Goal: Task Accomplishment & Management: Complete application form

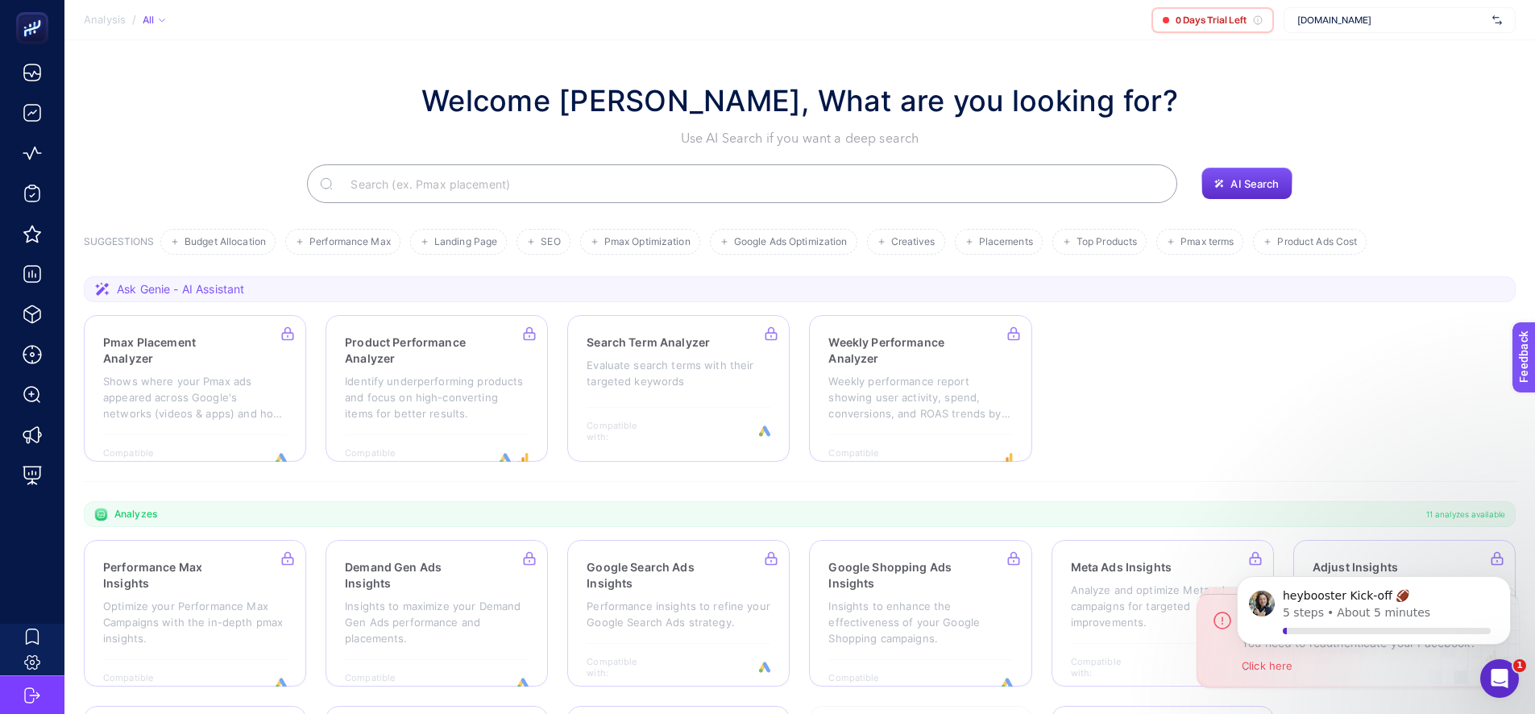
click at [1400, 28] on div "www.shesea.com.tr" at bounding box center [1400, 20] width 232 height 26
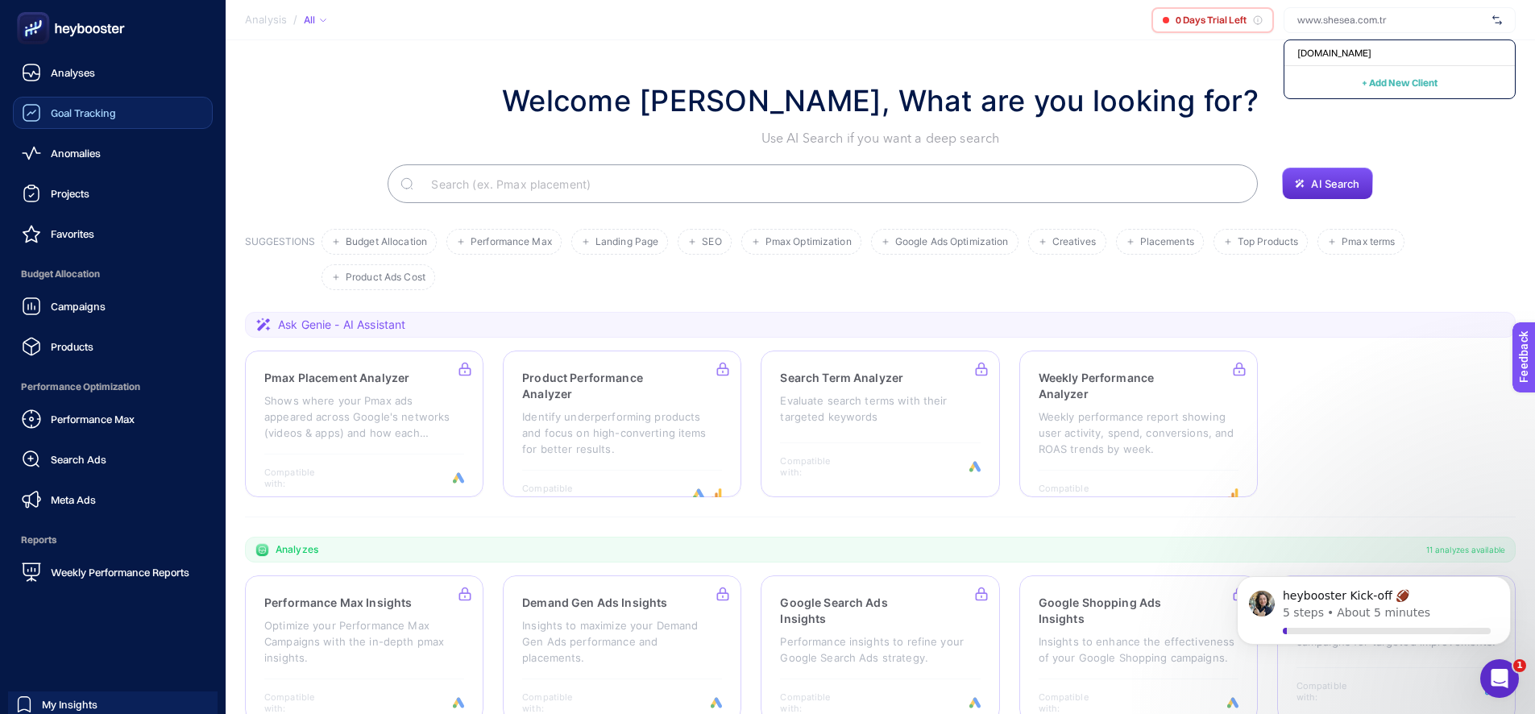
click at [92, 109] on span "Goal Tracking" at bounding box center [83, 112] width 65 height 13
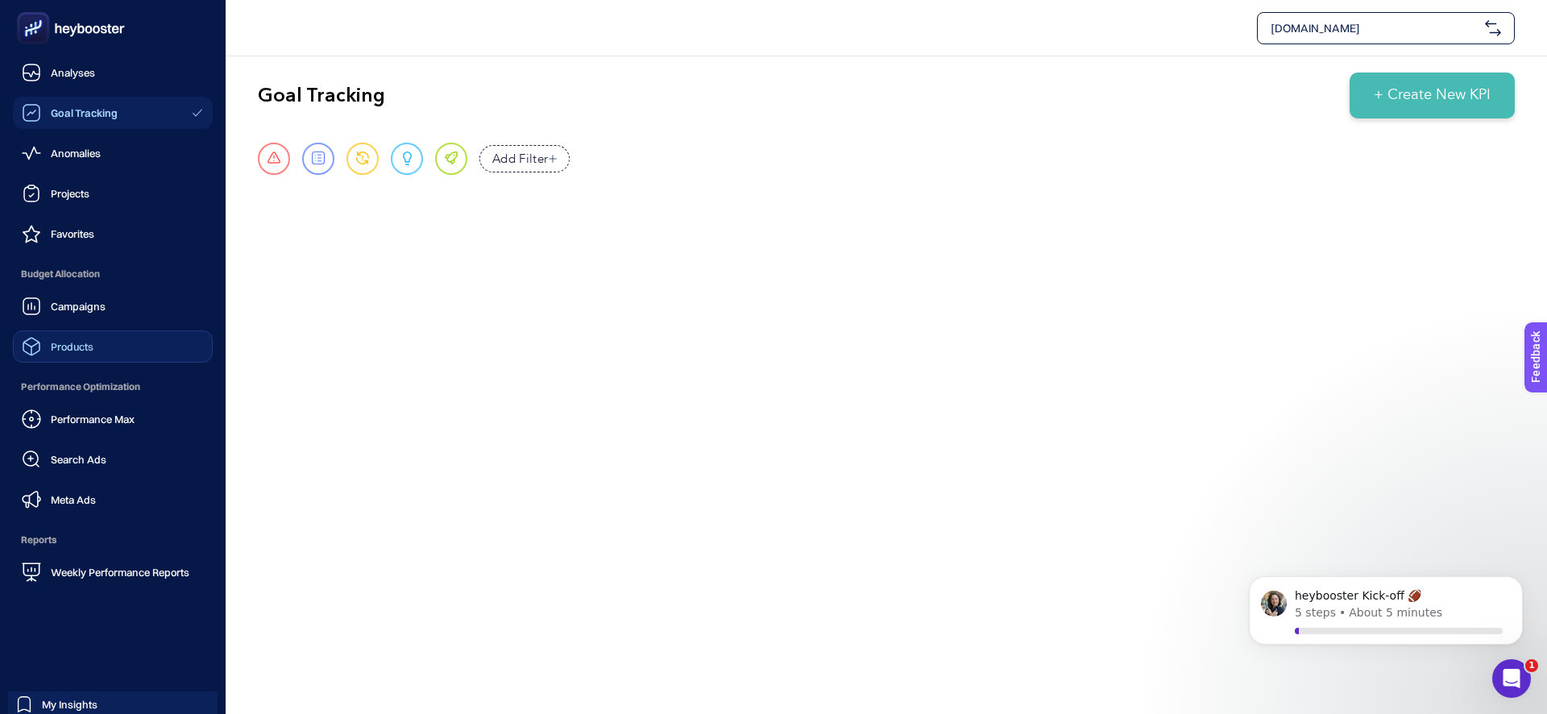
click at [81, 345] on span "Products" at bounding box center [72, 346] width 43 height 13
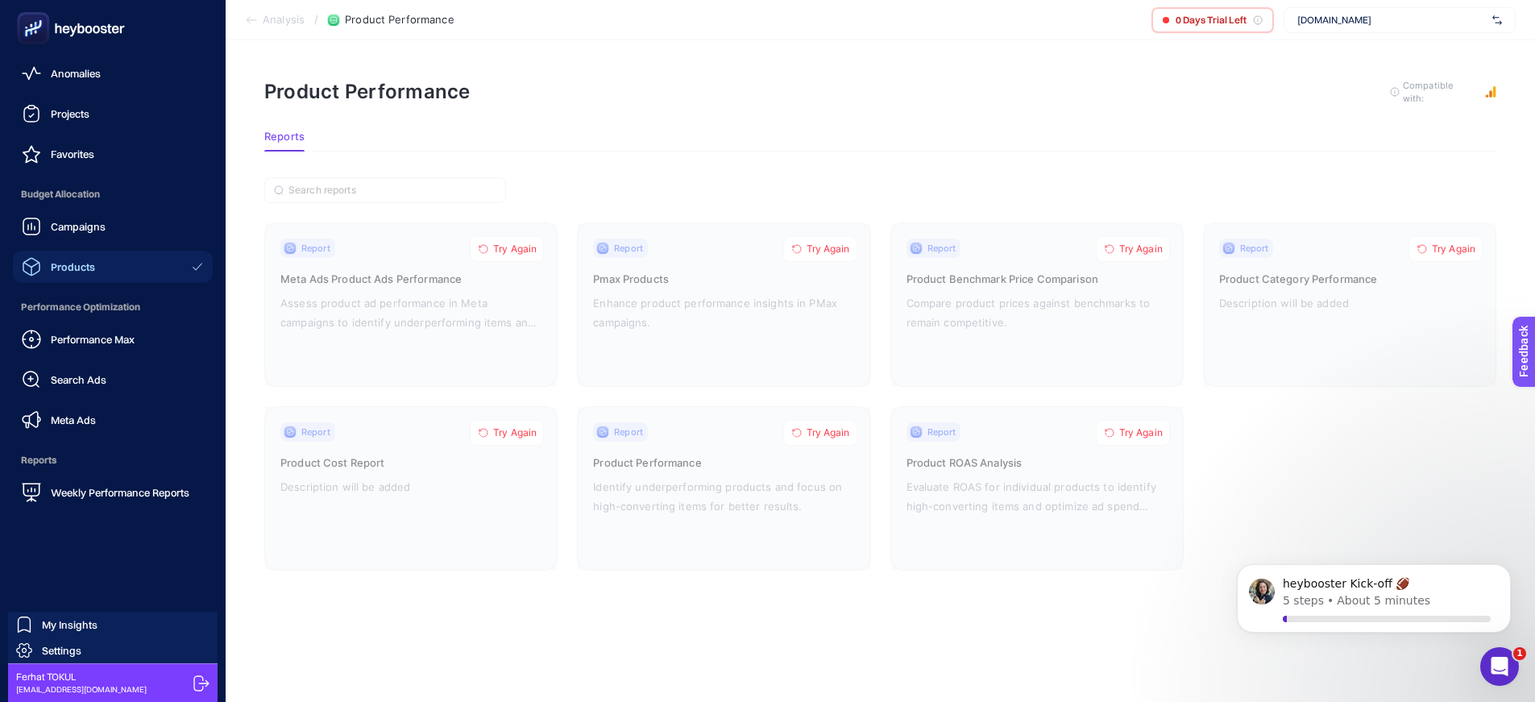
scroll to position [12, 0]
click at [197, 683] on icon at bounding box center [201, 683] width 16 height 16
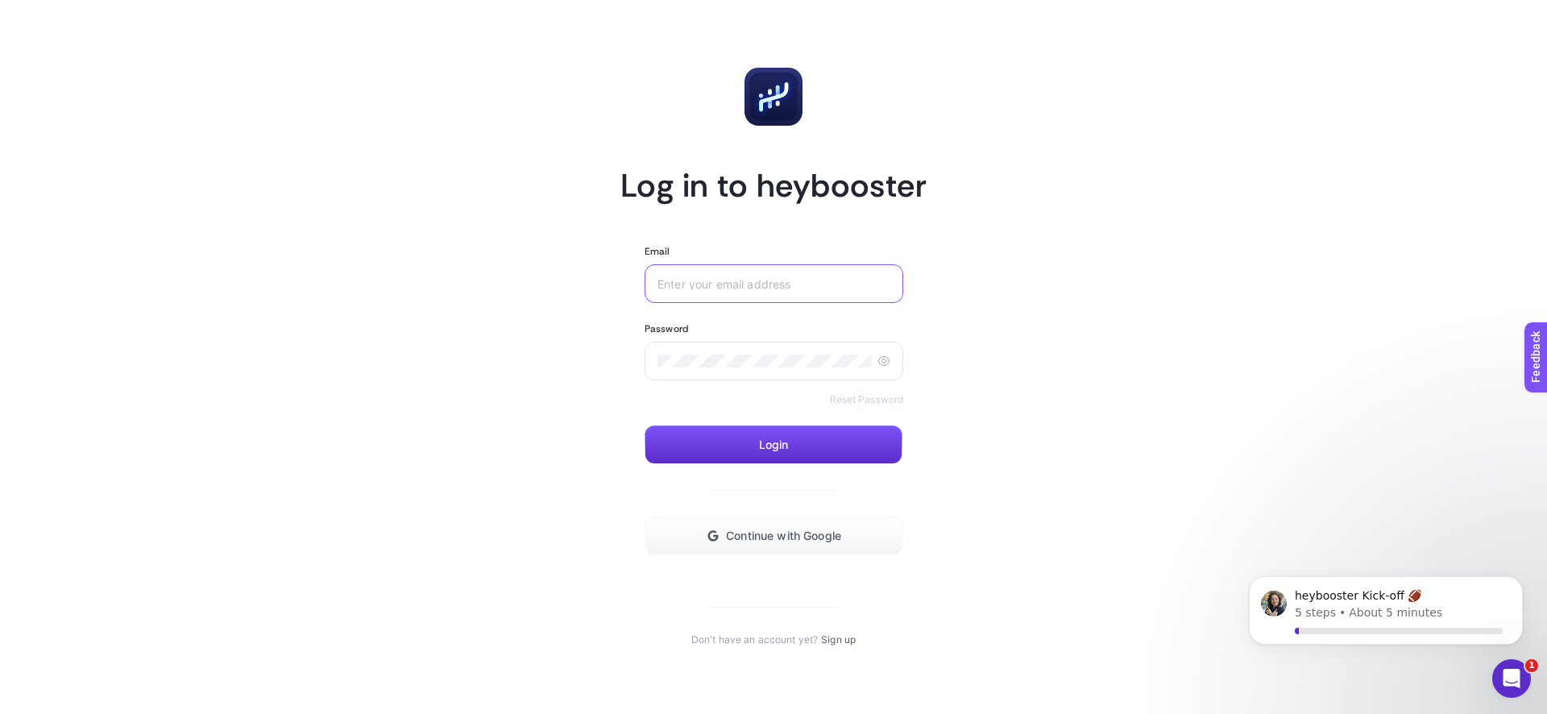
click at [772, 280] on input "Email" at bounding box center [774, 283] width 233 height 13
click at [765, 285] on input "Email" at bounding box center [774, 283] width 233 height 13
paste input "[URL][DOMAIN_NAME]"
type input "[URL][DOMAIN_NAME]"
click at [715, 369] on div at bounding box center [774, 361] width 259 height 39
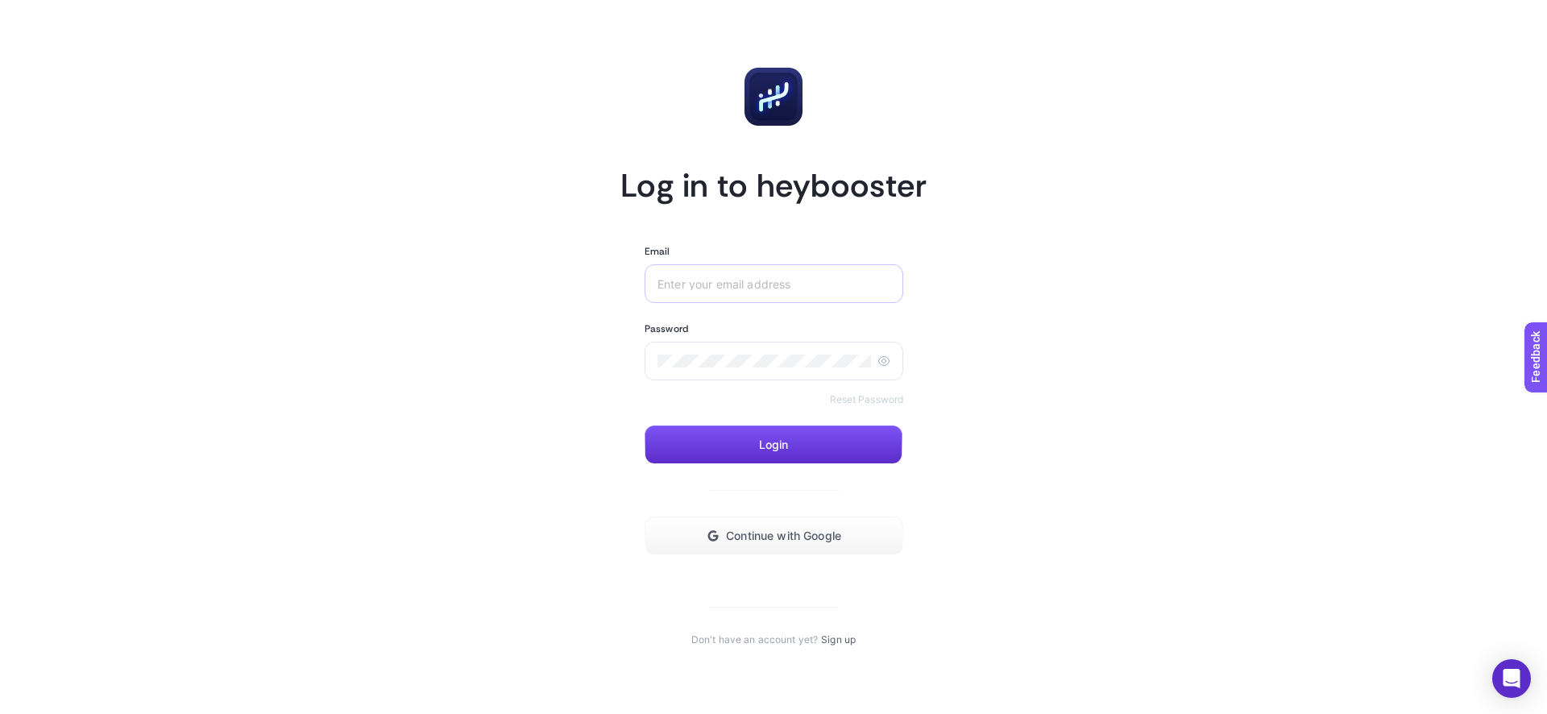
click at [715, 291] on div at bounding box center [774, 283] width 259 height 39
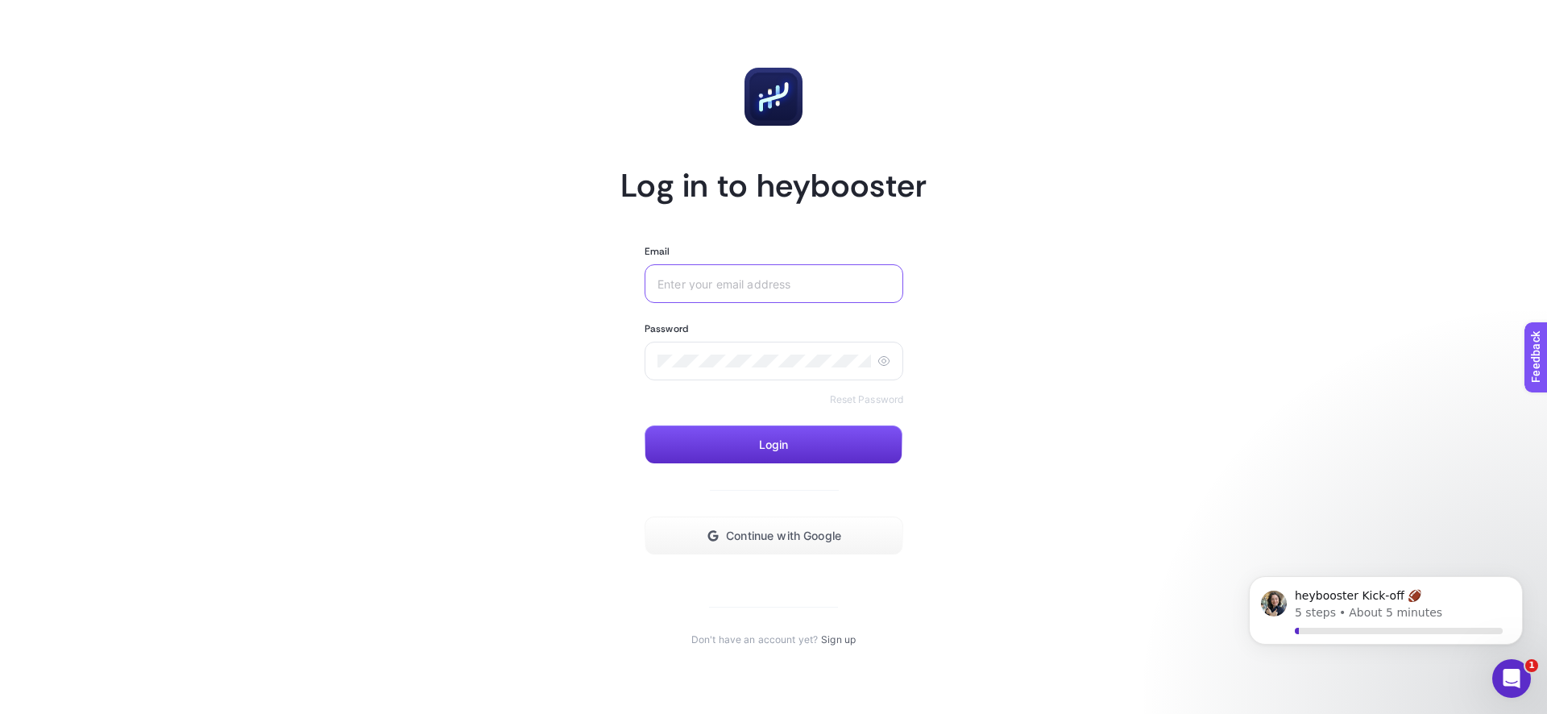
click at [712, 278] on input "Email" at bounding box center [774, 283] width 233 height 13
paste input "[URL][DOMAIN_NAME]"
type input "[URL][DOMAIN_NAME]"
click at [1236, 201] on article "Log in to heybooster Email https://yahrenay.com/ Password Reset Password Login …" at bounding box center [774, 356] width 1122 height 675
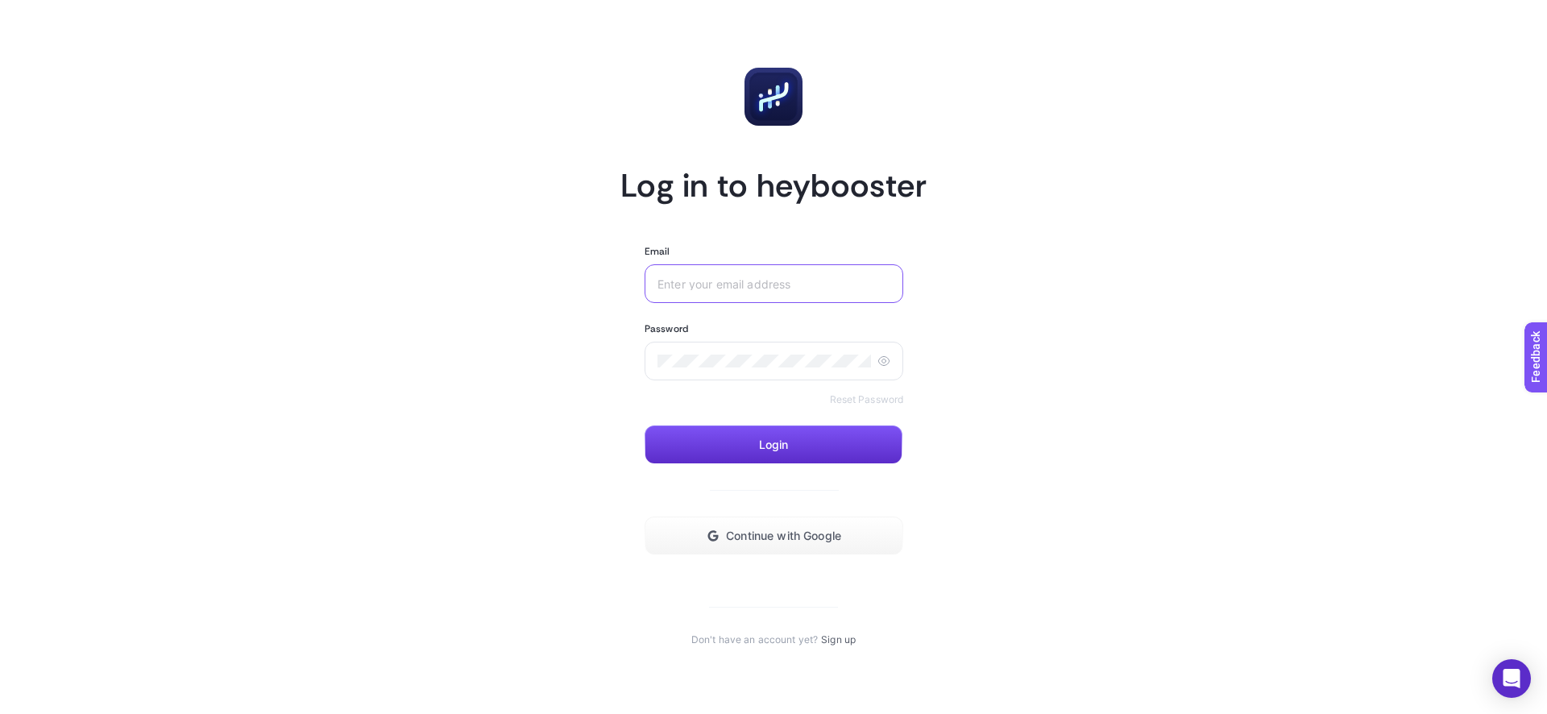
click at [775, 277] on input "Email" at bounding box center [774, 283] width 233 height 13
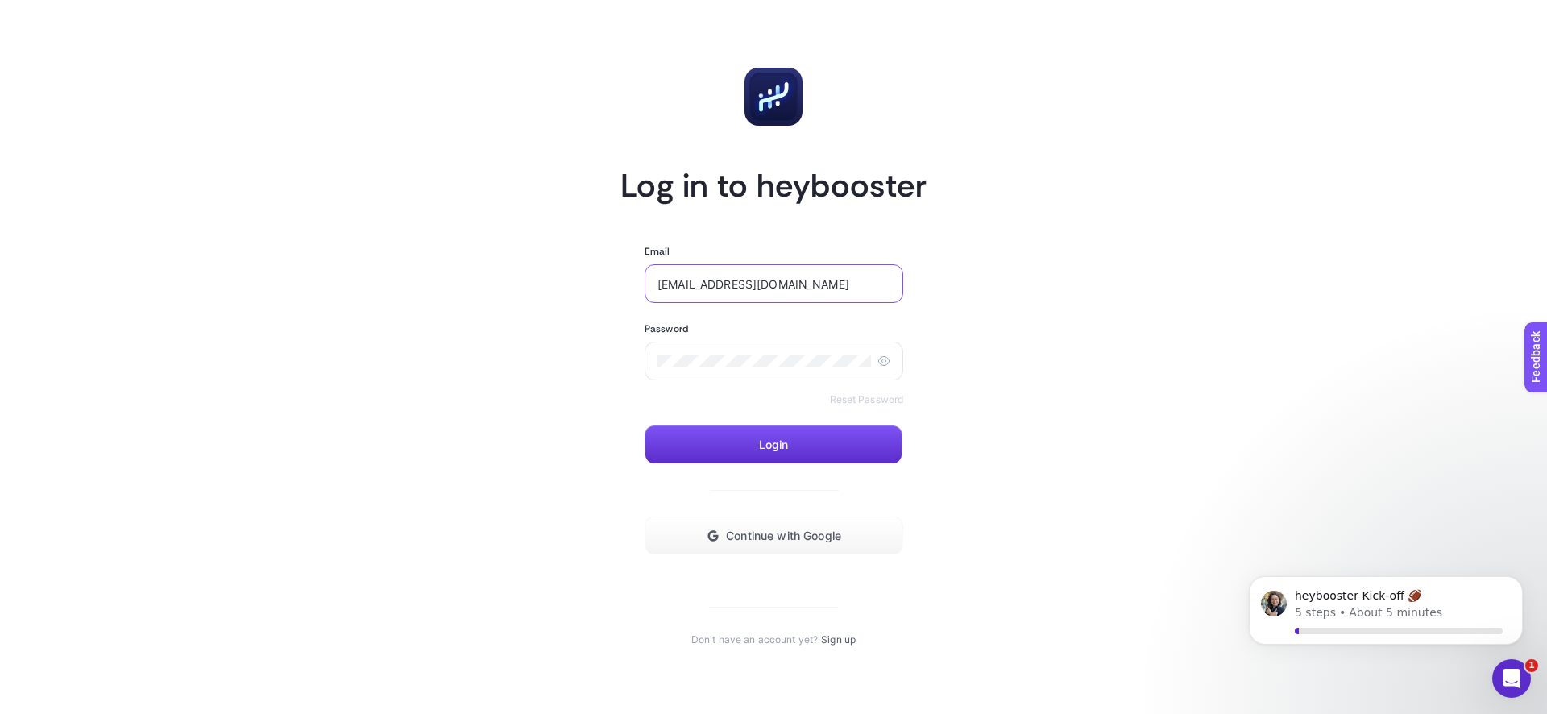
type input "[EMAIL_ADDRESS][DOMAIN_NAME]"
click at [883, 362] on icon at bounding box center [885, 361] width 4 height 4
click at [687, 450] on button "Login" at bounding box center [774, 445] width 258 height 39
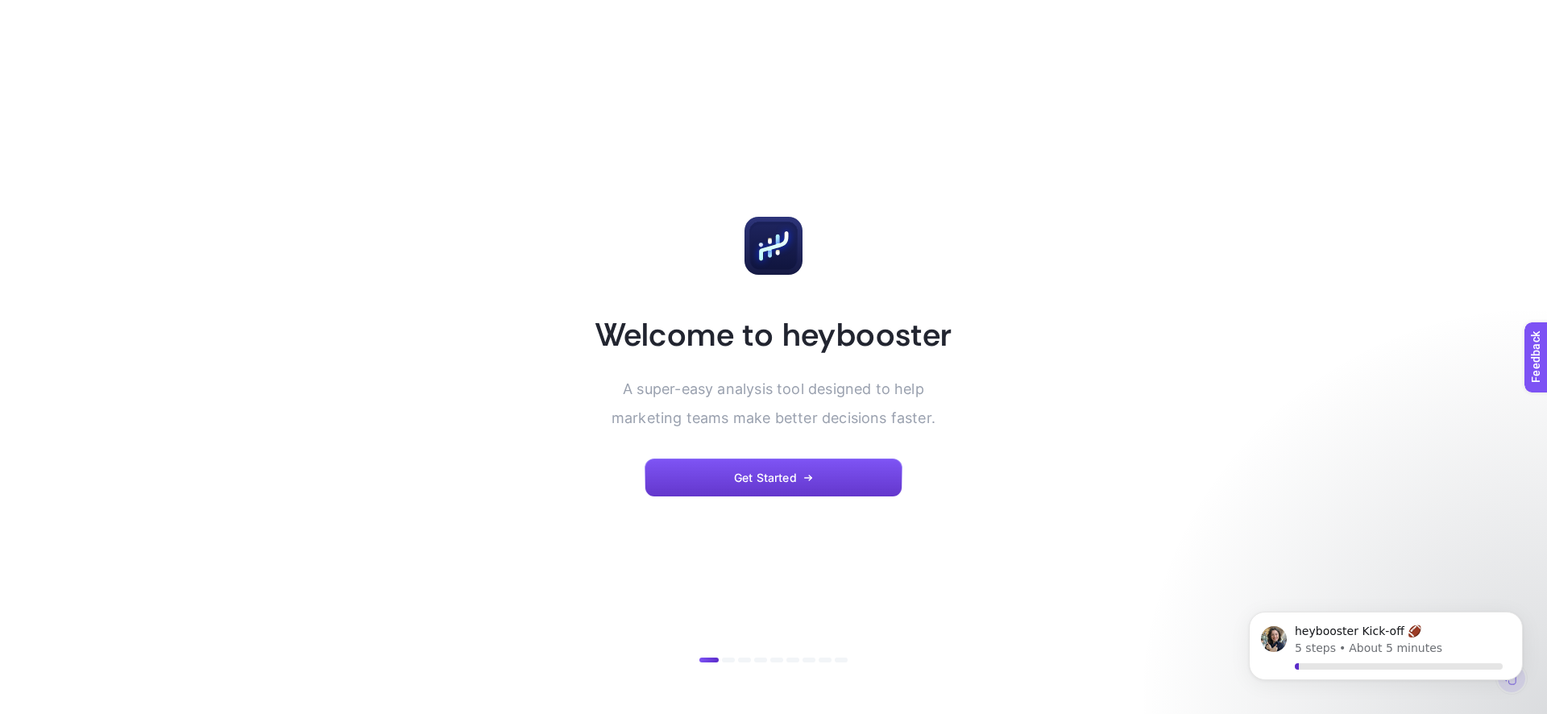
click at [816, 473] on button "Get Started" at bounding box center [774, 478] width 258 height 39
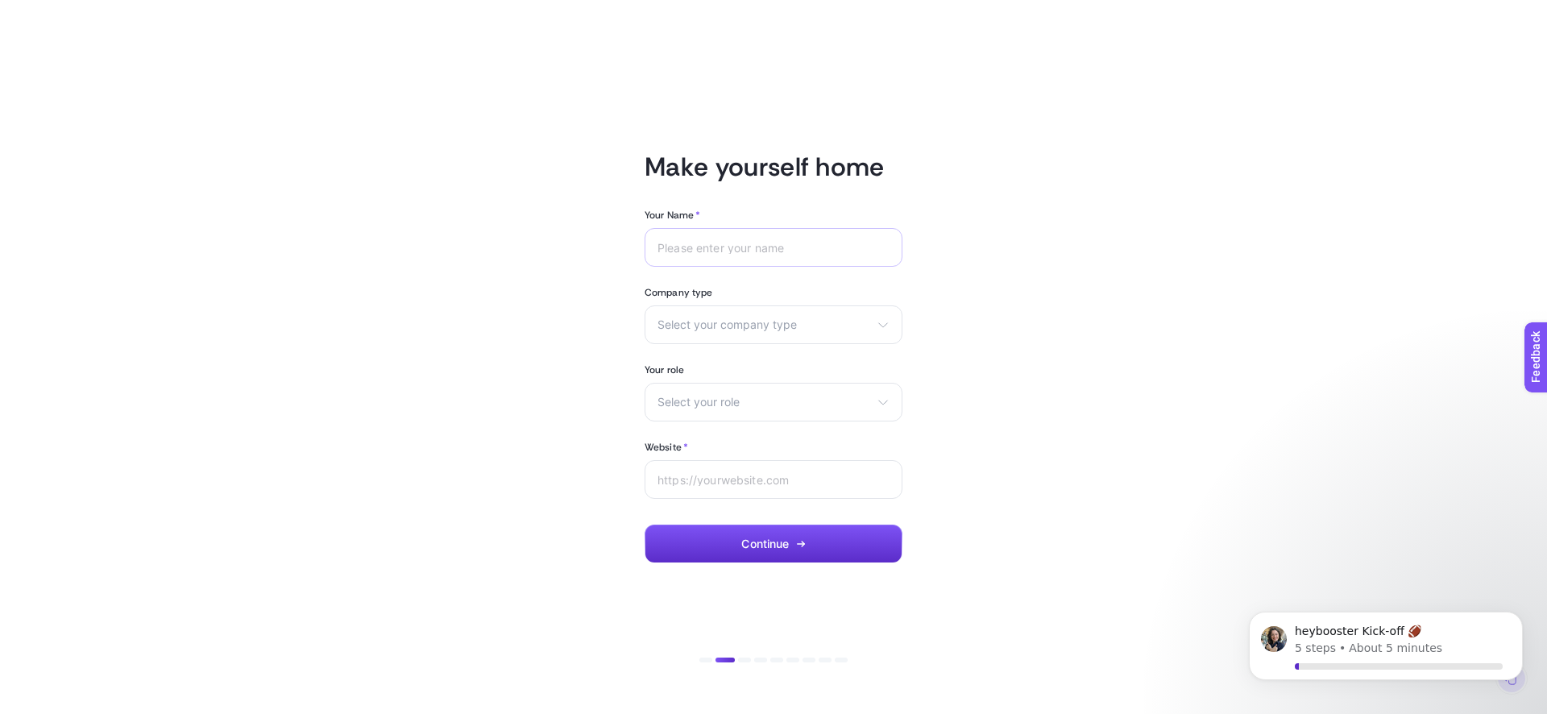
click at [706, 254] on div at bounding box center [774, 247] width 258 height 39
type input "[PERSON_NAME]"
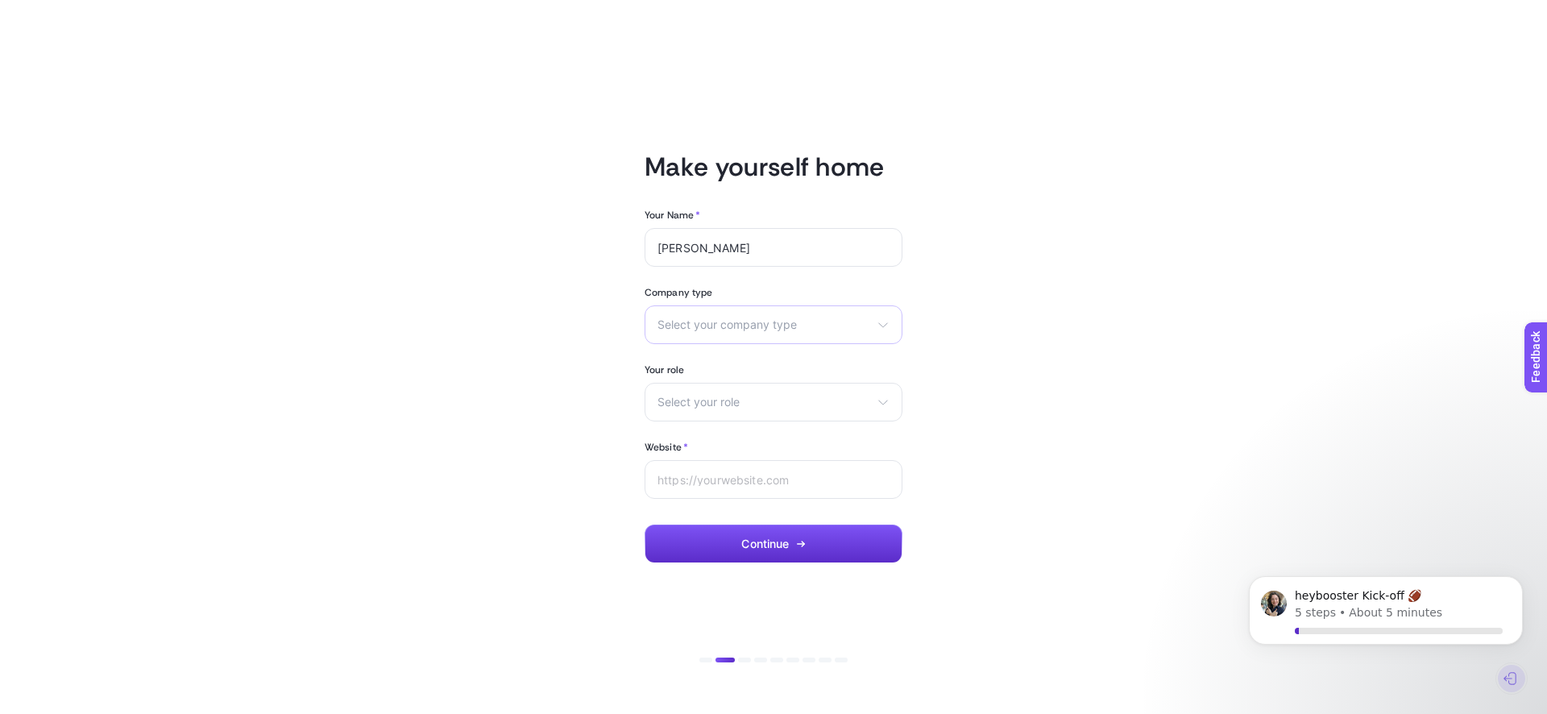
click at [746, 334] on div "Select your company type eCommerce Agency Other" at bounding box center [774, 324] width 258 height 39
click at [741, 368] on li "eCommerce" at bounding box center [774, 364] width 250 height 26
click at [737, 399] on span "Select your role" at bounding box center [764, 402] width 213 height 13
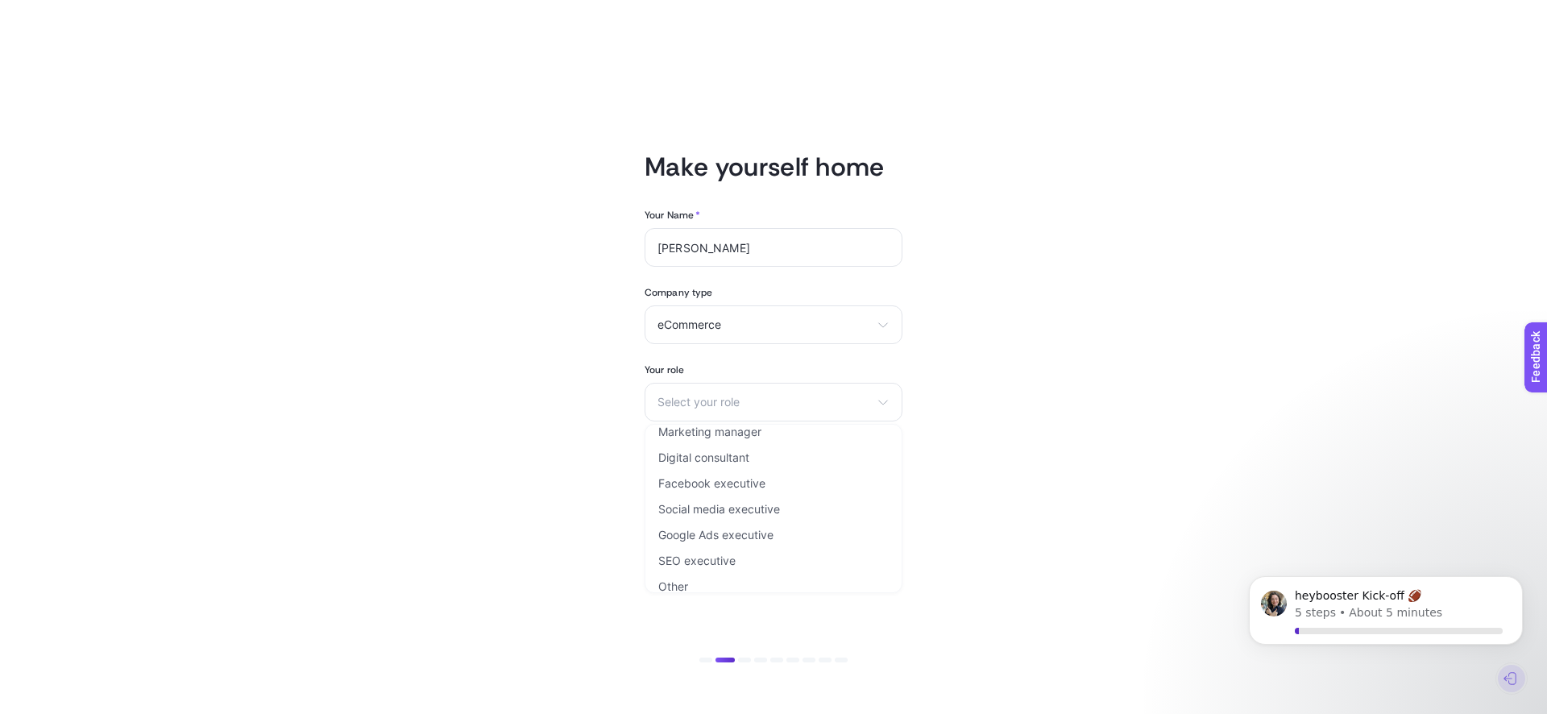
scroll to position [10, 0]
click at [712, 463] on li "Digital consultant" at bounding box center [774, 457] width 250 height 26
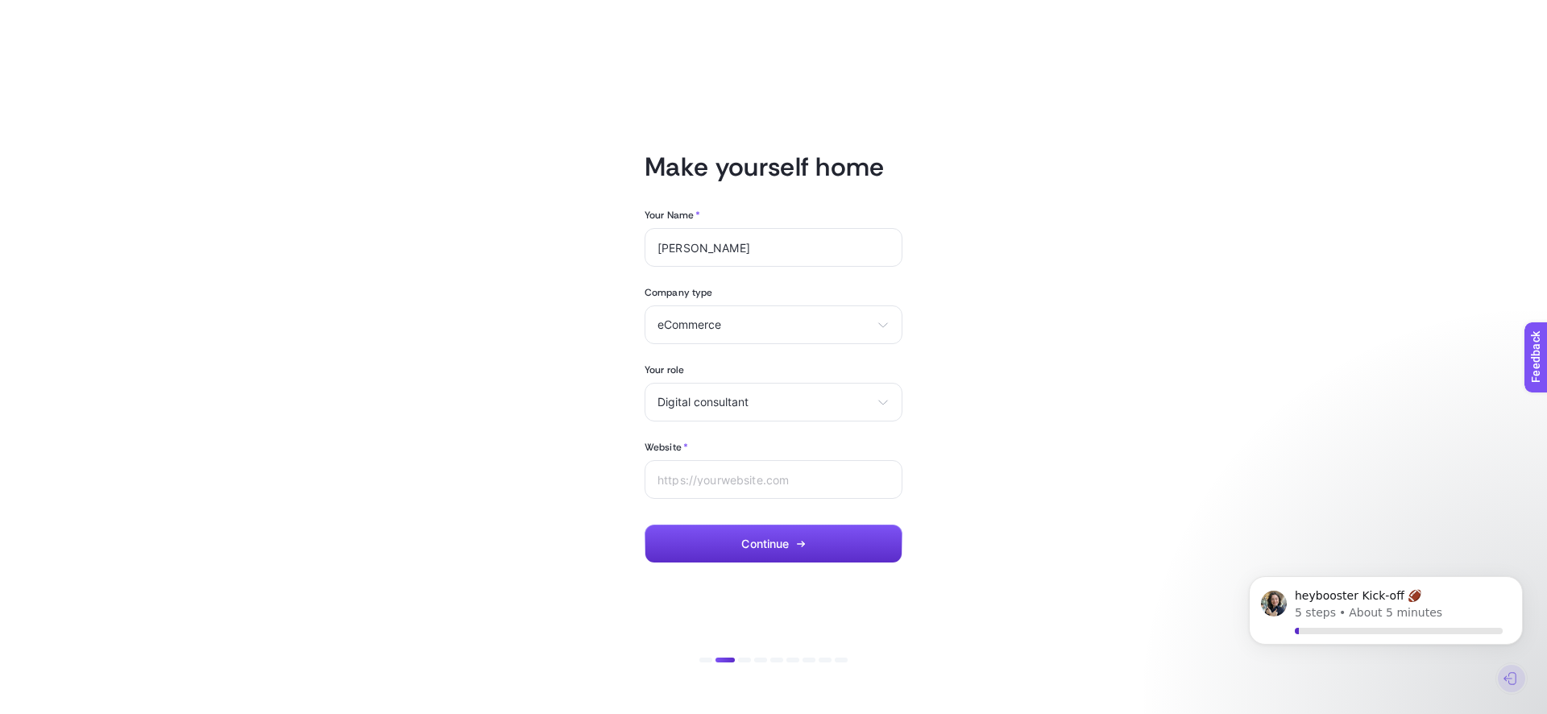
click at [542, 427] on article "Make yourself home Your Name * [PERSON_NAME] Company type eCommerce eCommerce A…" at bounding box center [774, 356] width 1122 height 675
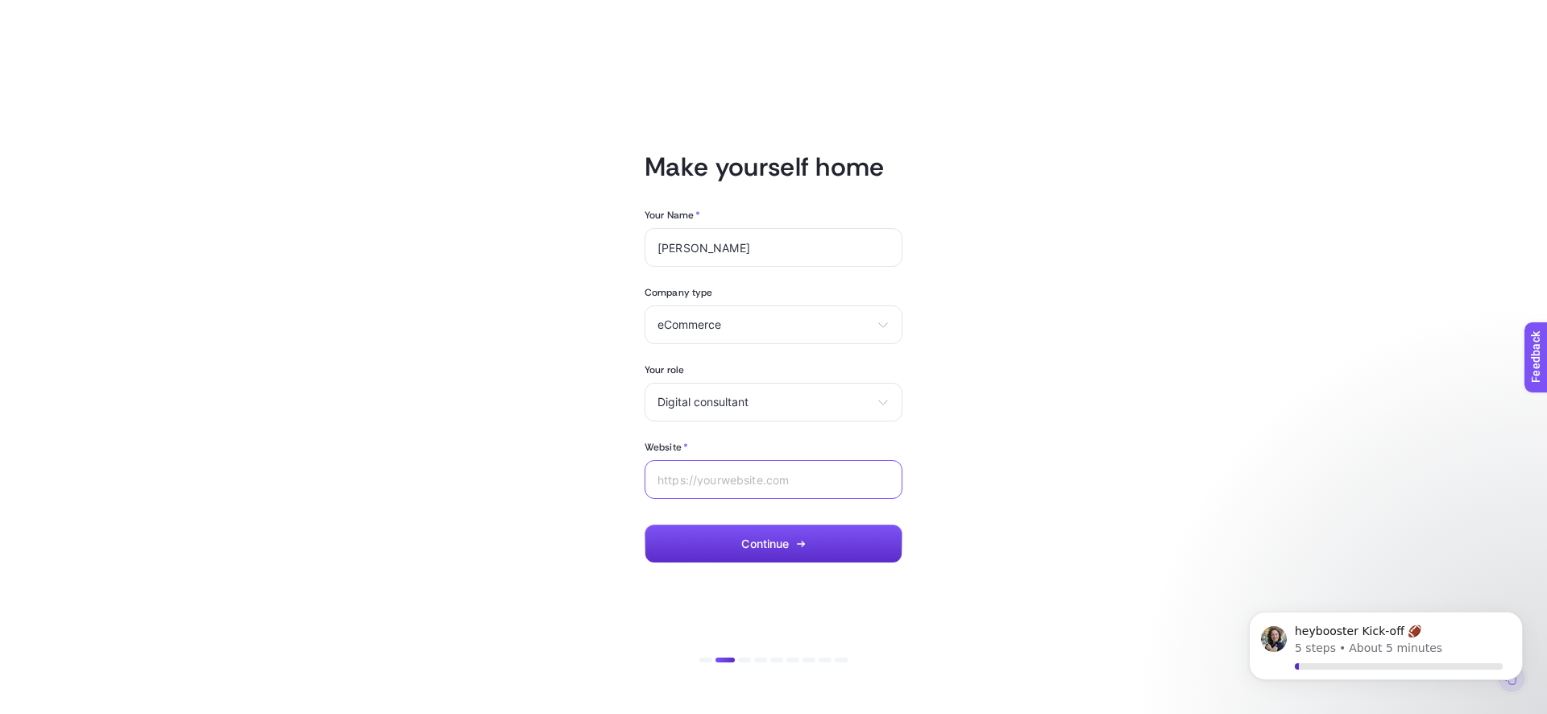
click at [709, 475] on input "Website *" at bounding box center [774, 479] width 232 height 13
type input "[DOMAIN_NAME]"
click at [699, 552] on button "Continue" at bounding box center [774, 544] width 258 height 39
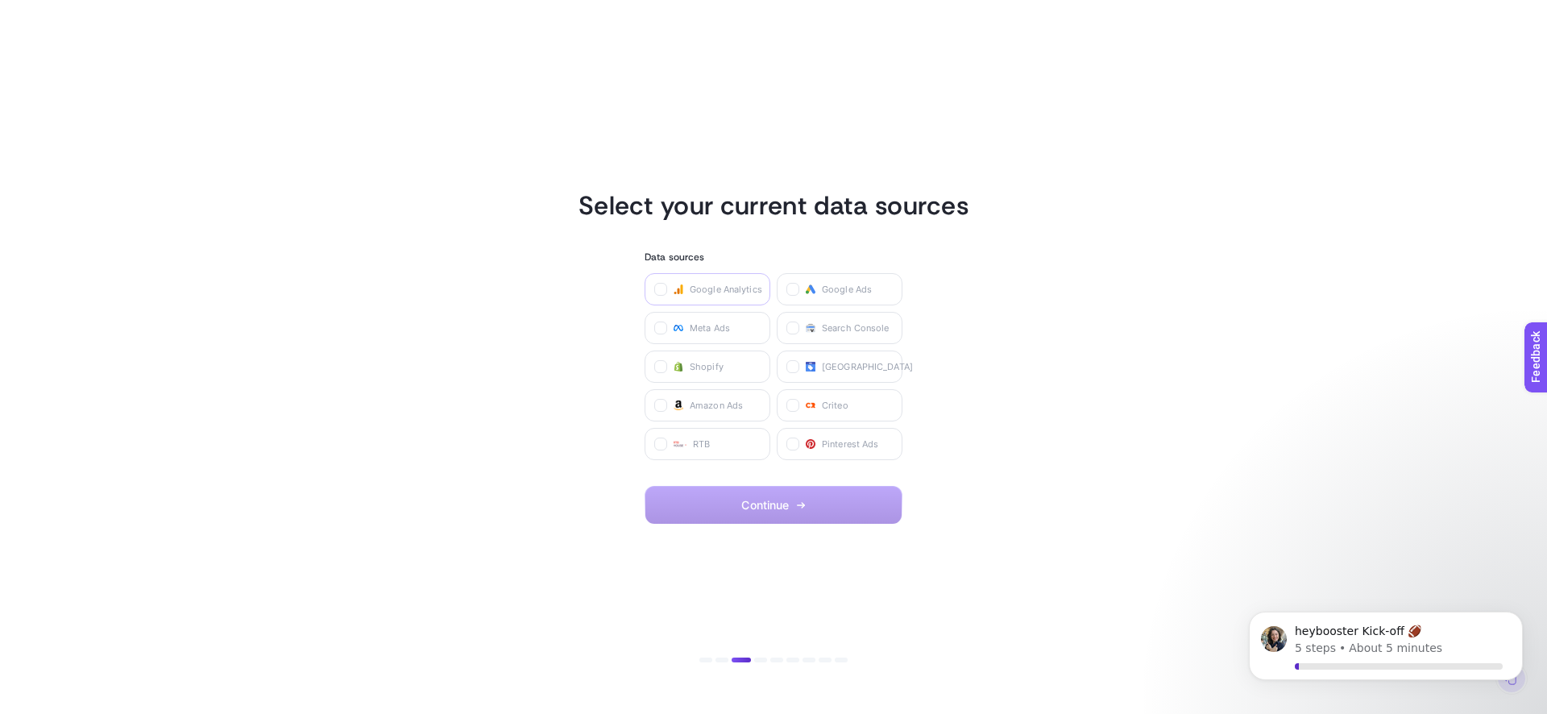
click at [682, 293] on rect at bounding box center [679, 290] width 10 height 10
click at [0, 0] on Analytics "checkbox" at bounding box center [0, 0] width 0 height 0
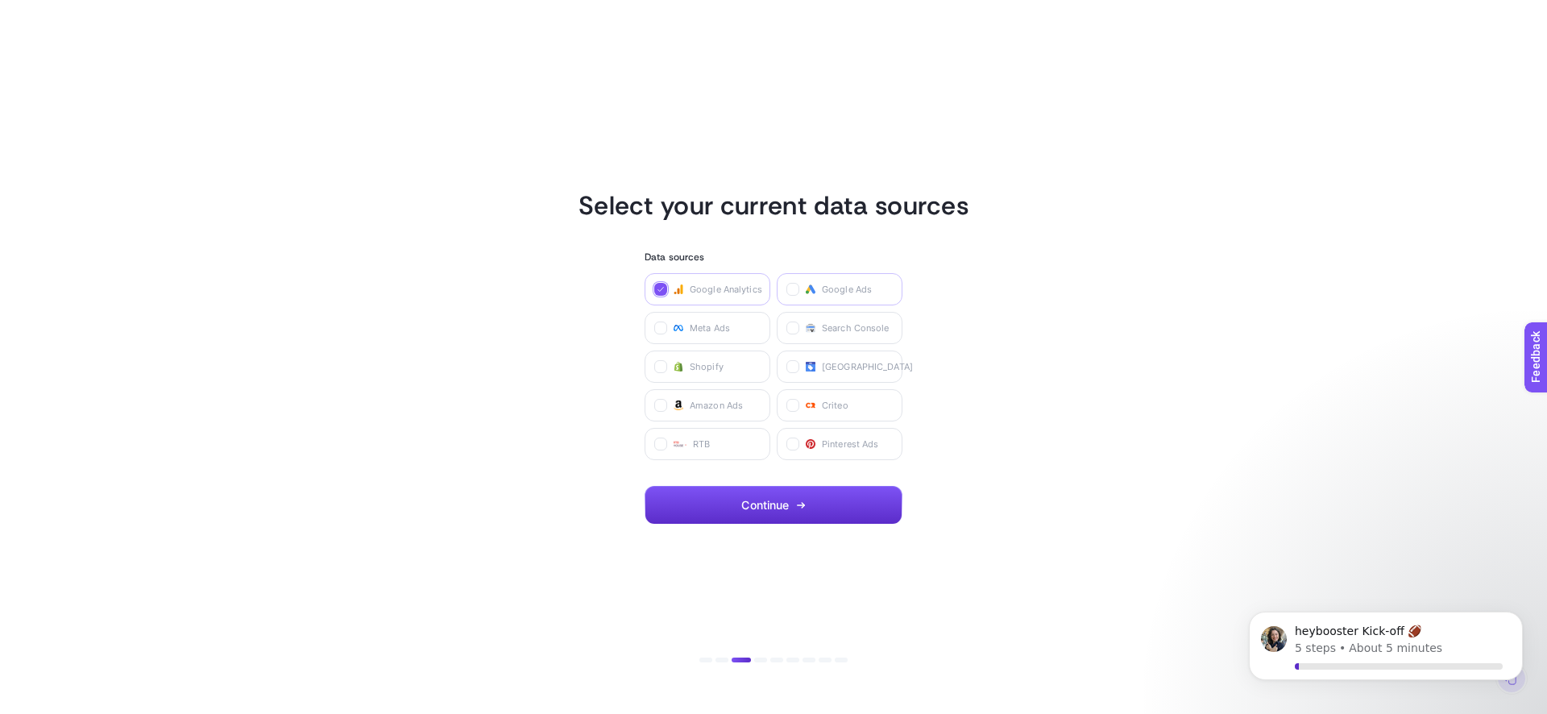
click at [803, 290] on label "Google Ads" at bounding box center [840, 289] width 126 height 32
click at [0, 0] on Ads "checkbox" at bounding box center [0, 0] width 0 height 0
click at [801, 330] on label "Search Console" at bounding box center [840, 328] width 126 height 32
click at [0, 0] on Console "checkbox" at bounding box center [0, 0] width 0 height 0
click at [719, 330] on span "Meta Ads" at bounding box center [710, 328] width 40 height 13
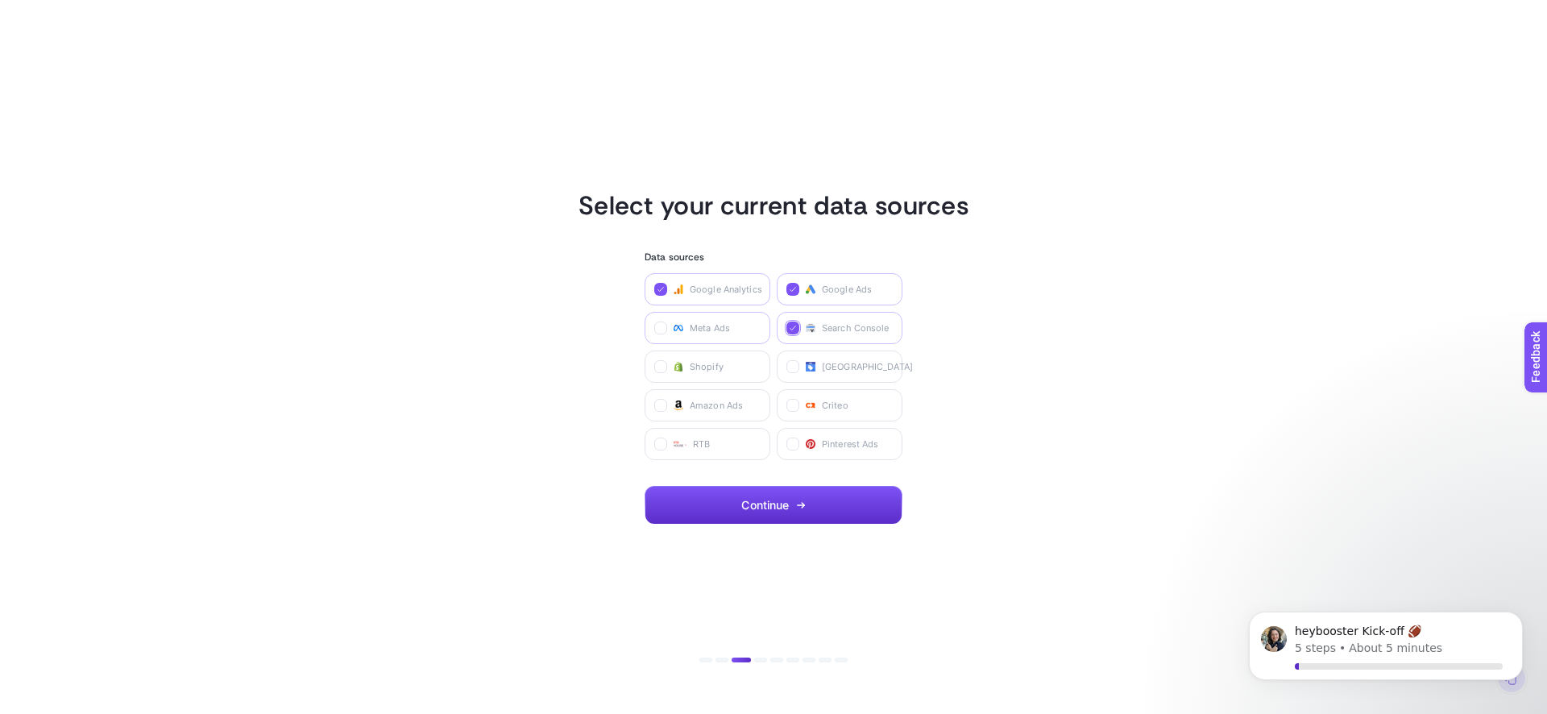
click at [0, 0] on Ads "checkbox" at bounding box center [0, 0] width 0 height 0
click at [840, 363] on span "[GEOGRAPHIC_DATA]" at bounding box center [867, 366] width 91 height 13
click at [0, 0] on Center "checkbox" at bounding box center [0, 0] width 0 height 0
click at [799, 510] on button "Continue" at bounding box center [774, 505] width 258 height 39
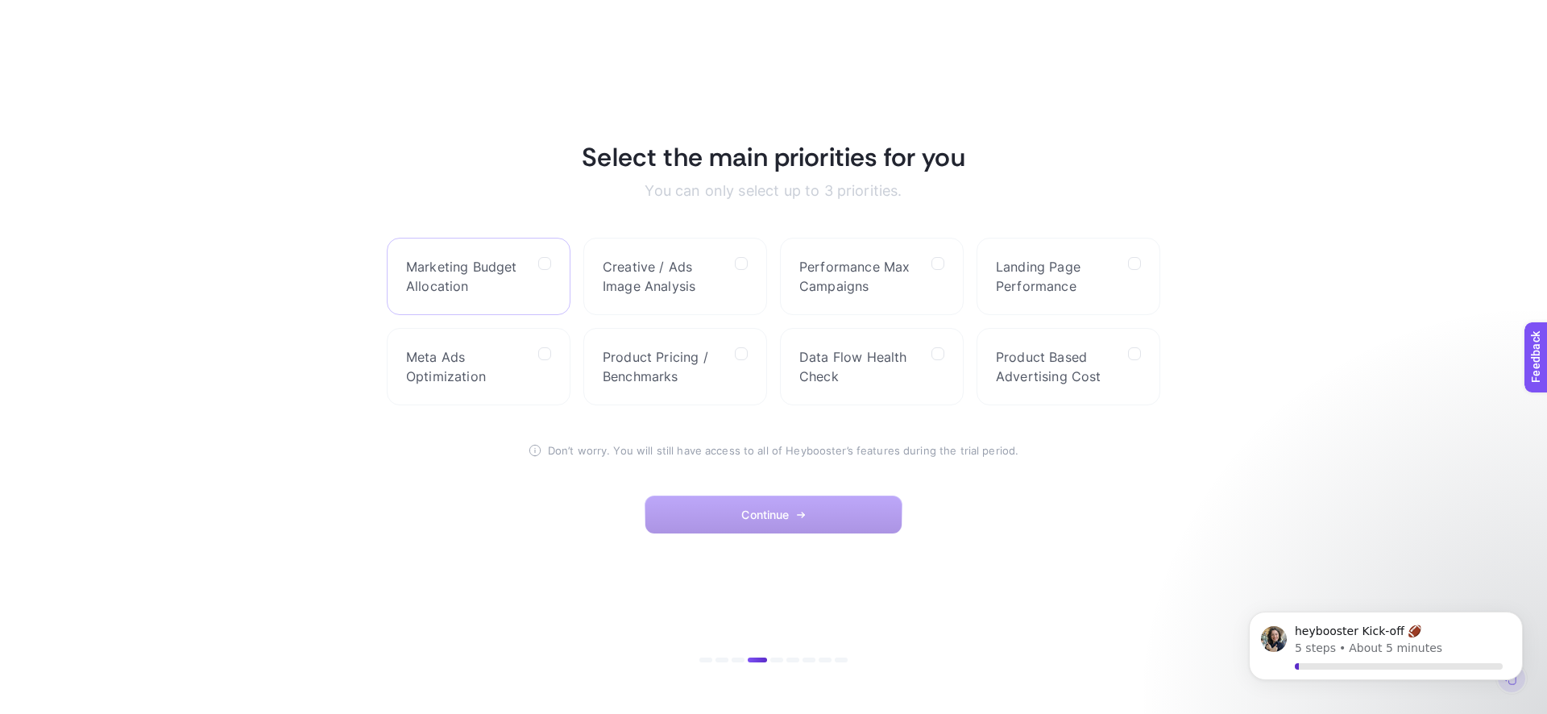
click at [533, 271] on label "Marketing Budget Allocation" at bounding box center [479, 276] width 184 height 77
click at [0, 0] on Allocation "checkbox" at bounding box center [0, 0] width 0 height 0
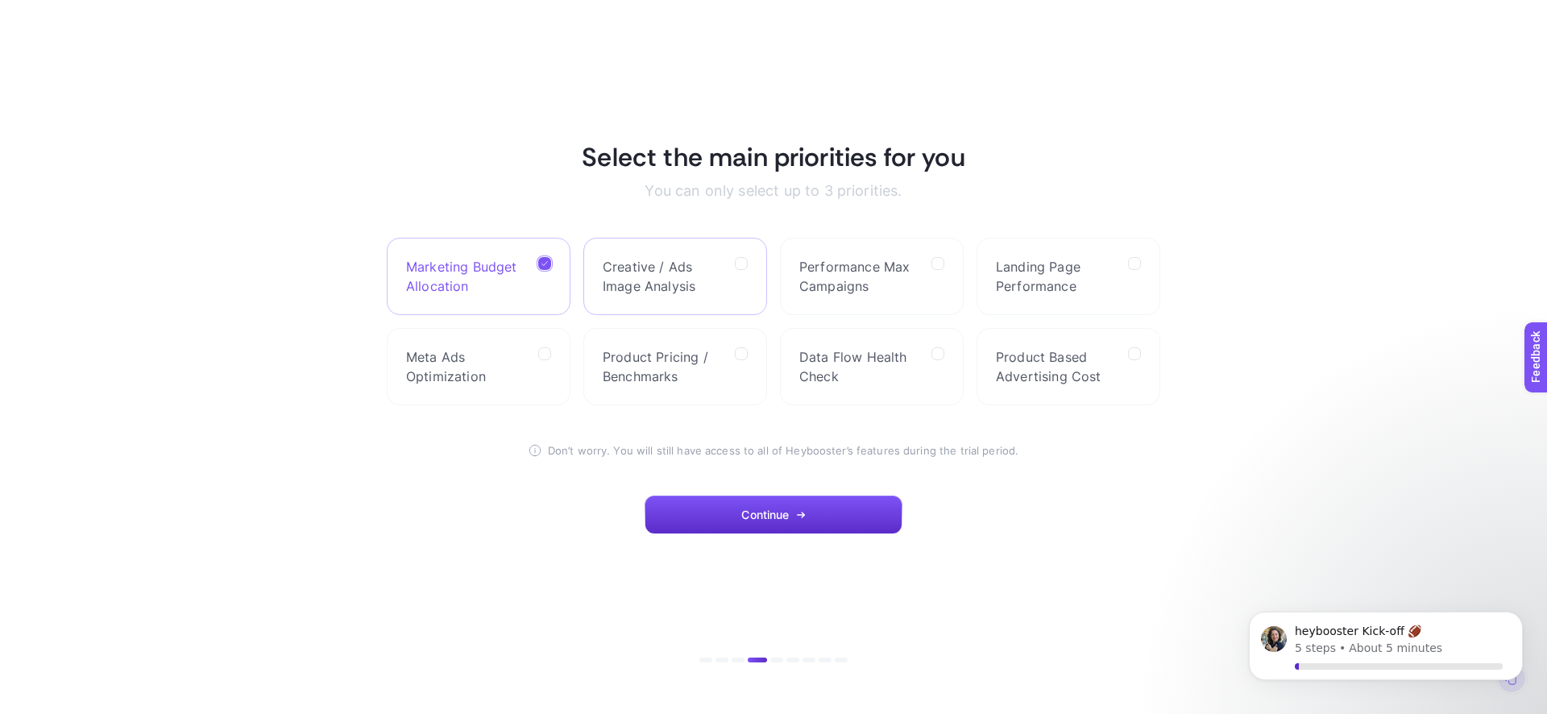
click at [701, 268] on span "Creative / Ads Image Analysis" at bounding box center [662, 276] width 119 height 39
click at [0, 0] on Analysis "checkbox" at bounding box center [0, 0] width 0 height 0
click at [876, 270] on span "Performance Max Campaigns" at bounding box center [859, 276] width 119 height 39
click at [0, 0] on Campaigns "checkbox" at bounding box center [0, 0] width 0 height 0
click at [1005, 268] on span "Landing Page Performance" at bounding box center [1055, 276] width 119 height 39
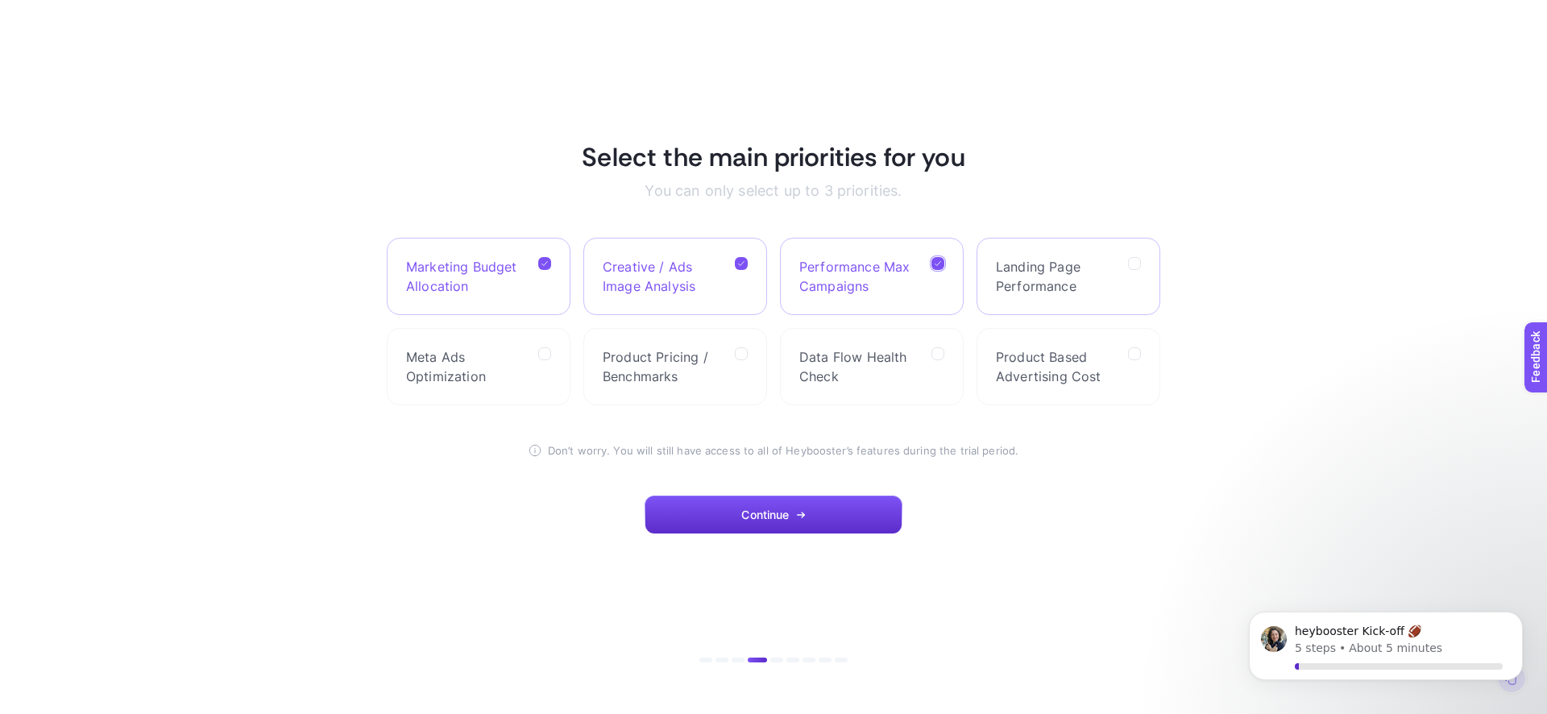
click at [0, 0] on Performance "checkbox" at bounding box center [0, 0] width 0 height 0
click at [1029, 291] on span "Landing Page Performance" at bounding box center [1055, 276] width 119 height 39
click at [0, 0] on Performance "checkbox" at bounding box center [0, 0] width 0 height 0
click at [1040, 280] on span "Landing Page Performance" at bounding box center [1055, 276] width 119 height 39
click at [0, 0] on Performance "checkbox" at bounding box center [0, 0] width 0 height 0
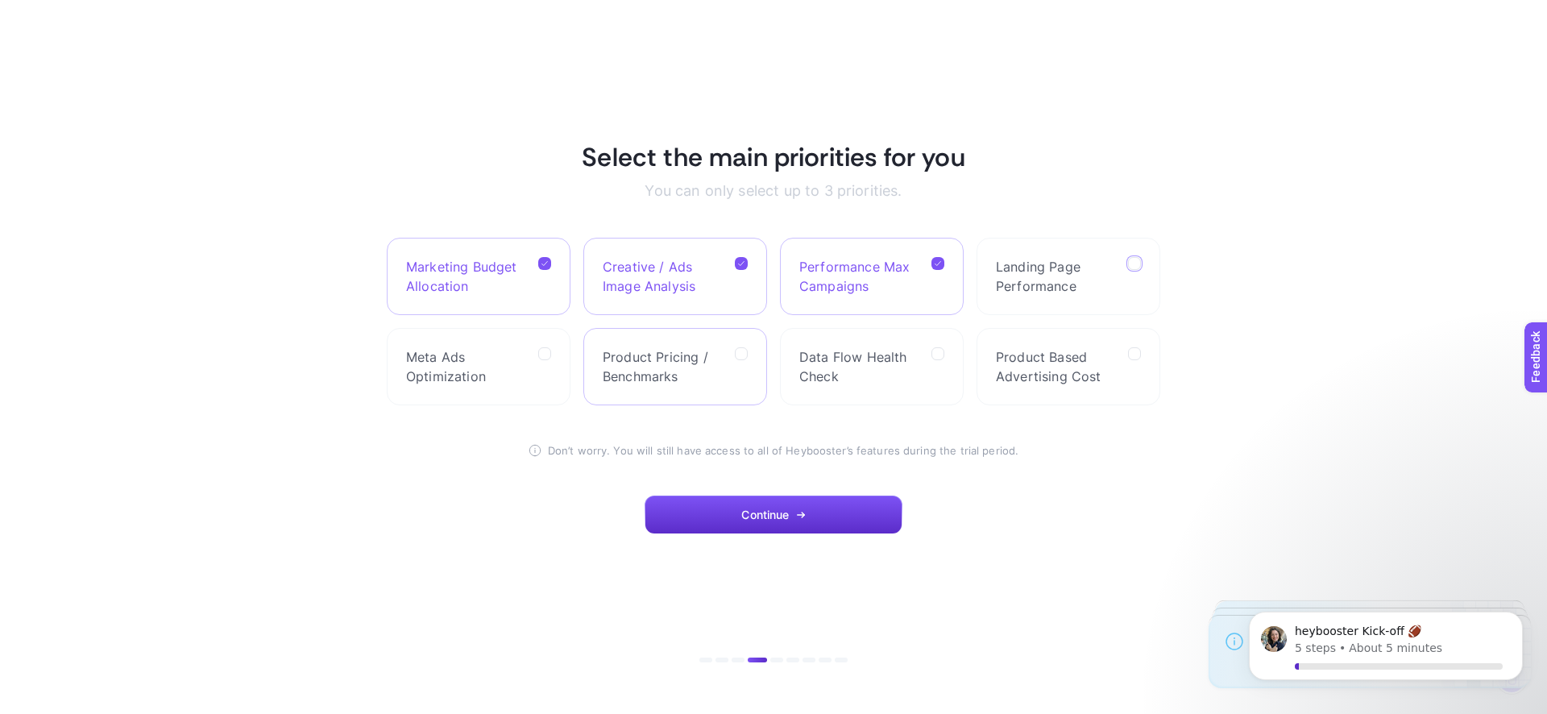
click at [650, 366] on span "Product Pricing / Benchmarks" at bounding box center [662, 366] width 119 height 39
click at [0, 0] on Benchmarks "checkbox" at bounding box center [0, 0] width 0 height 0
click at [500, 378] on span "Meta Ads Optimization" at bounding box center [465, 366] width 119 height 39
click at [0, 0] on Optimization "checkbox" at bounding box center [0, 0] width 0 height 0
click at [1043, 364] on span "Product Based Advertising Cost" at bounding box center [1055, 366] width 119 height 39
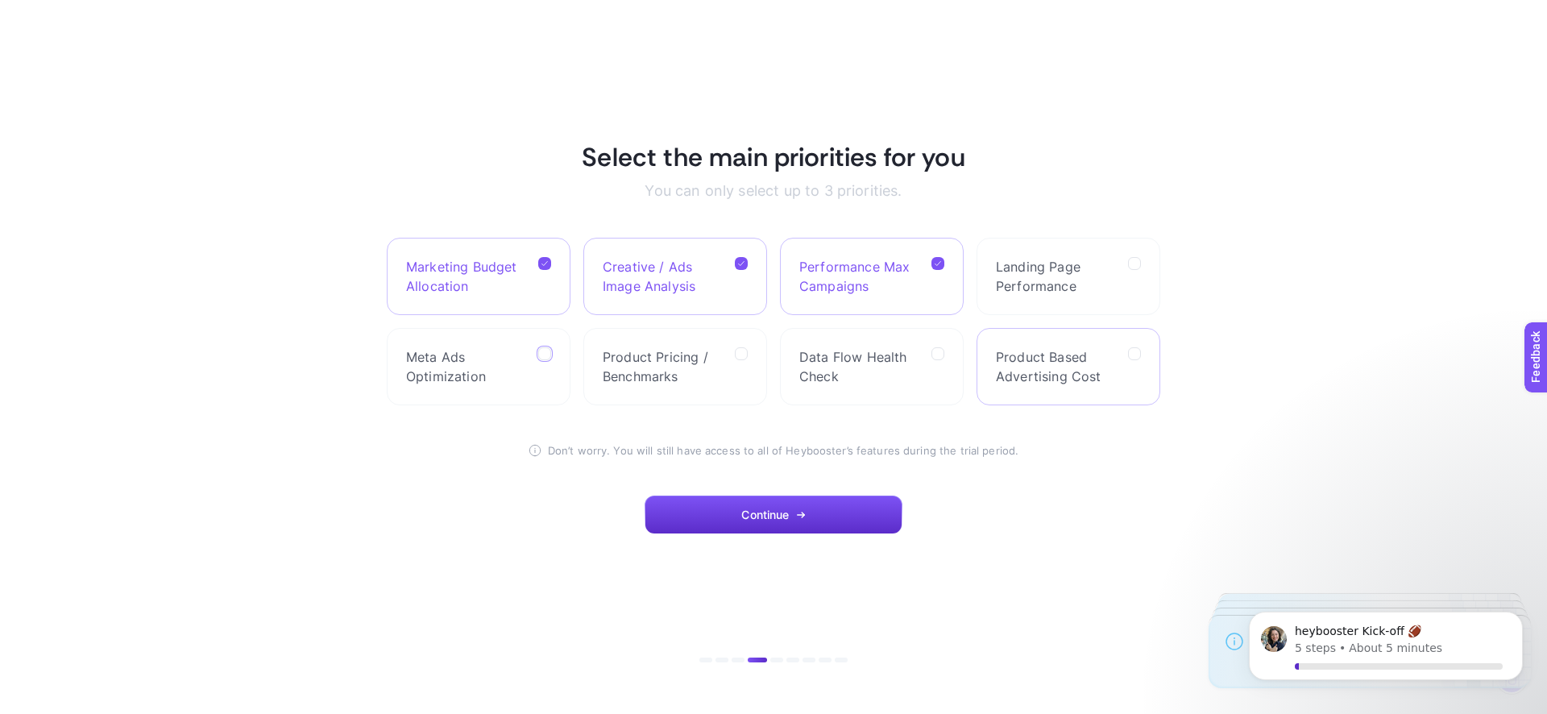
click at [0, 0] on Cost "checkbox" at bounding box center [0, 0] width 0 height 0
click at [908, 358] on span "Data Flow Health Check" at bounding box center [859, 366] width 119 height 39
click at [0, 0] on Check "checkbox" at bounding box center [0, 0] width 0 height 0
click at [741, 381] on div at bounding box center [741, 366] width 13 height 39
click at [0, 0] on Benchmarks "checkbox" at bounding box center [0, 0] width 0 height 0
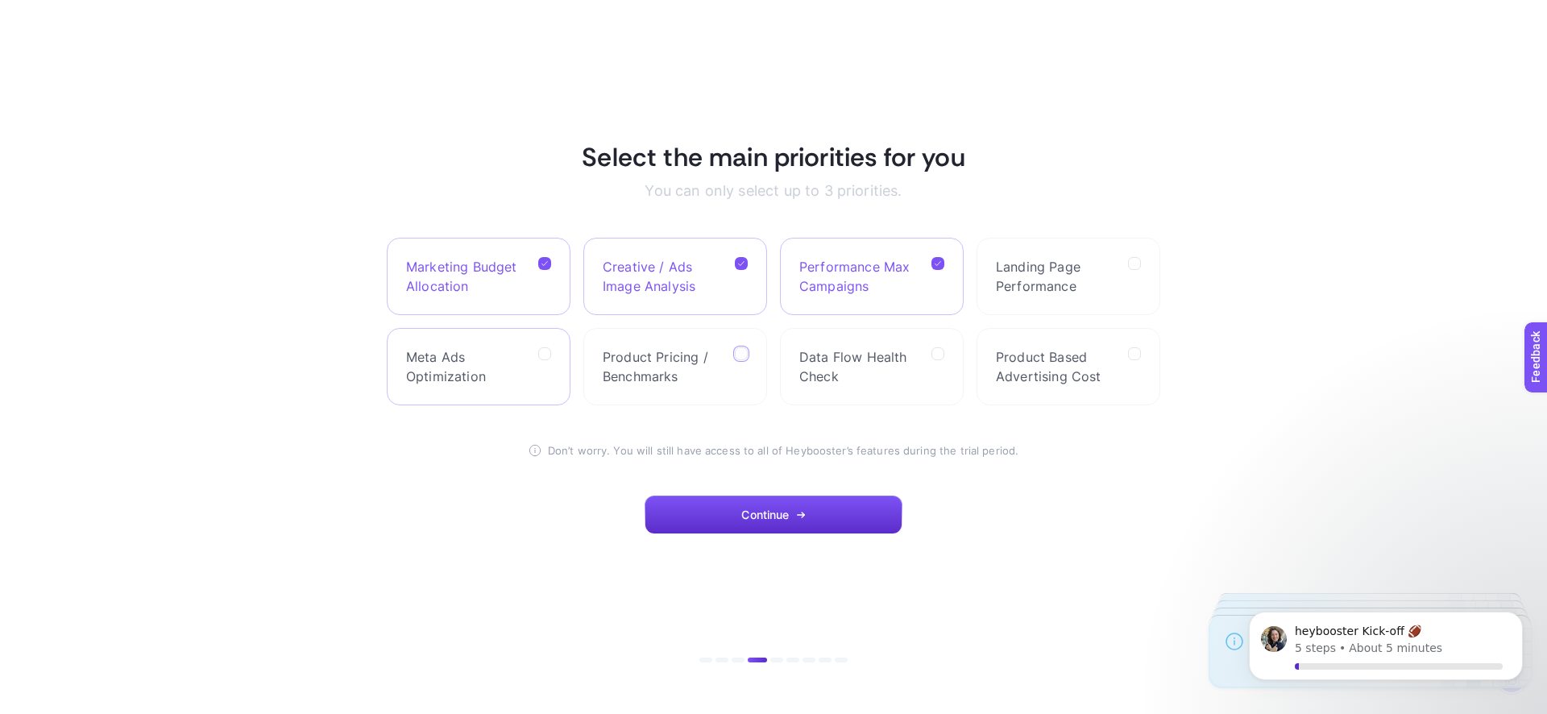
click at [517, 351] on span "Meta Ads Optimization" at bounding box center [465, 366] width 119 height 39
click at [0, 0] on Optimization "checkbox" at bounding box center [0, 0] width 0 height 0
click at [783, 521] on span "Continue" at bounding box center [765, 515] width 48 height 13
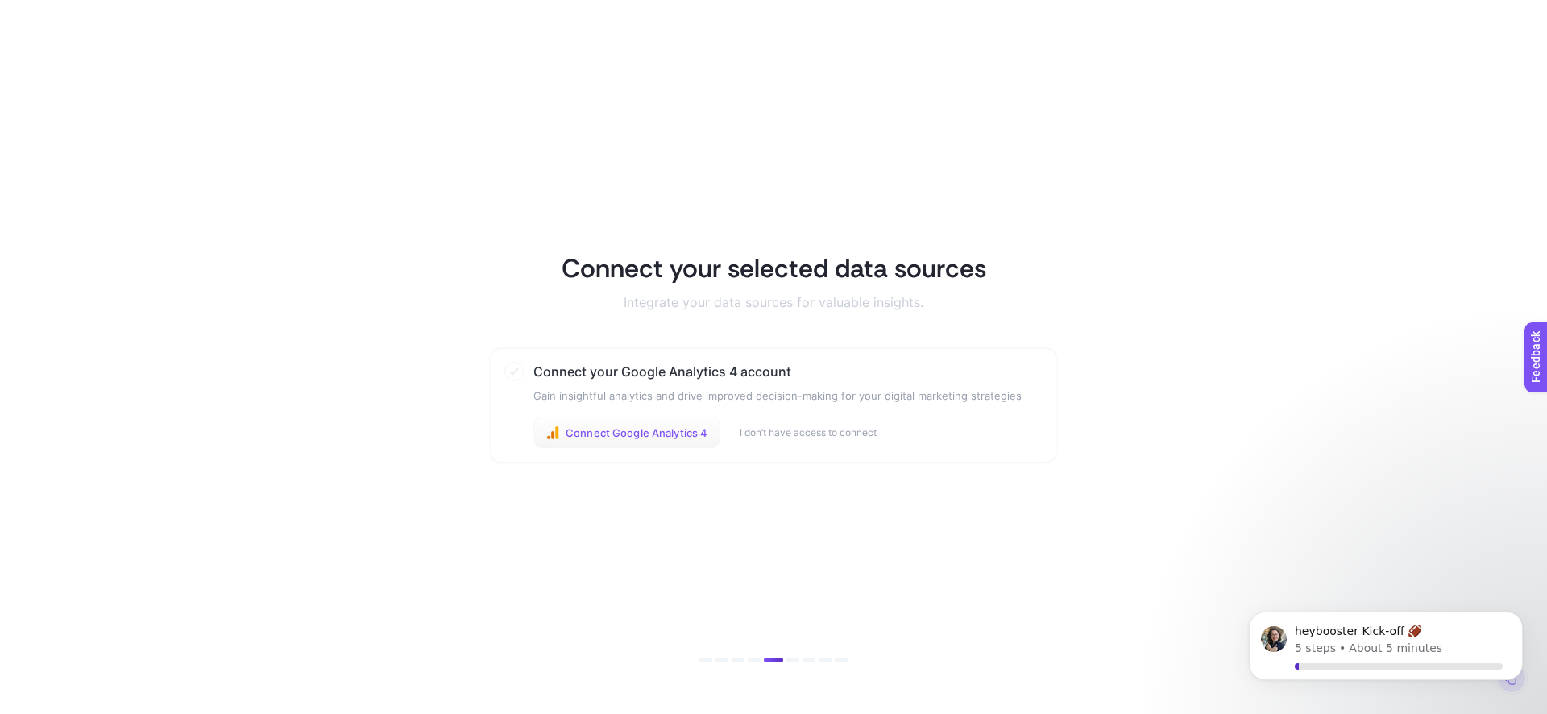
click at [591, 434] on span "Connect Google Analytics 4" at bounding box center [637, 432] width 142 height 13
